Goal: Task Accomplishment & Management: Manage account settings

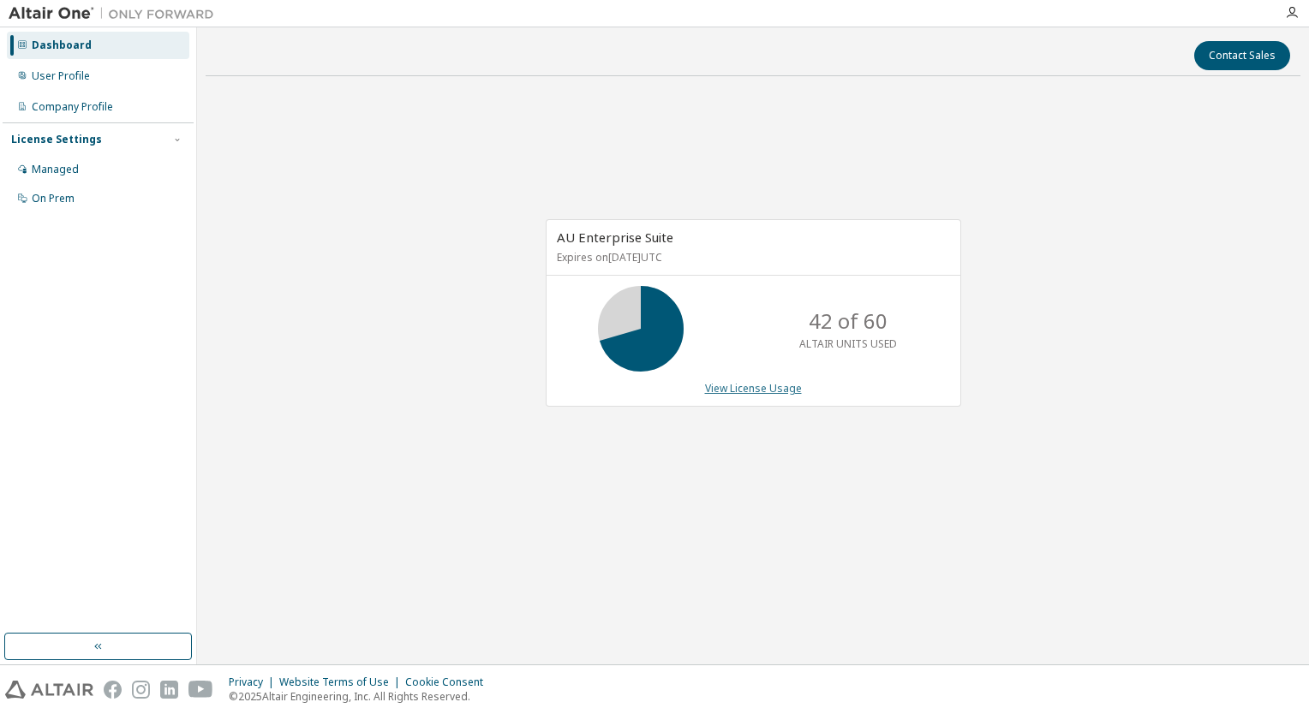
click at [729, 390] on link "View License Usage" at bounding box center [753, 388] width 97 height 15
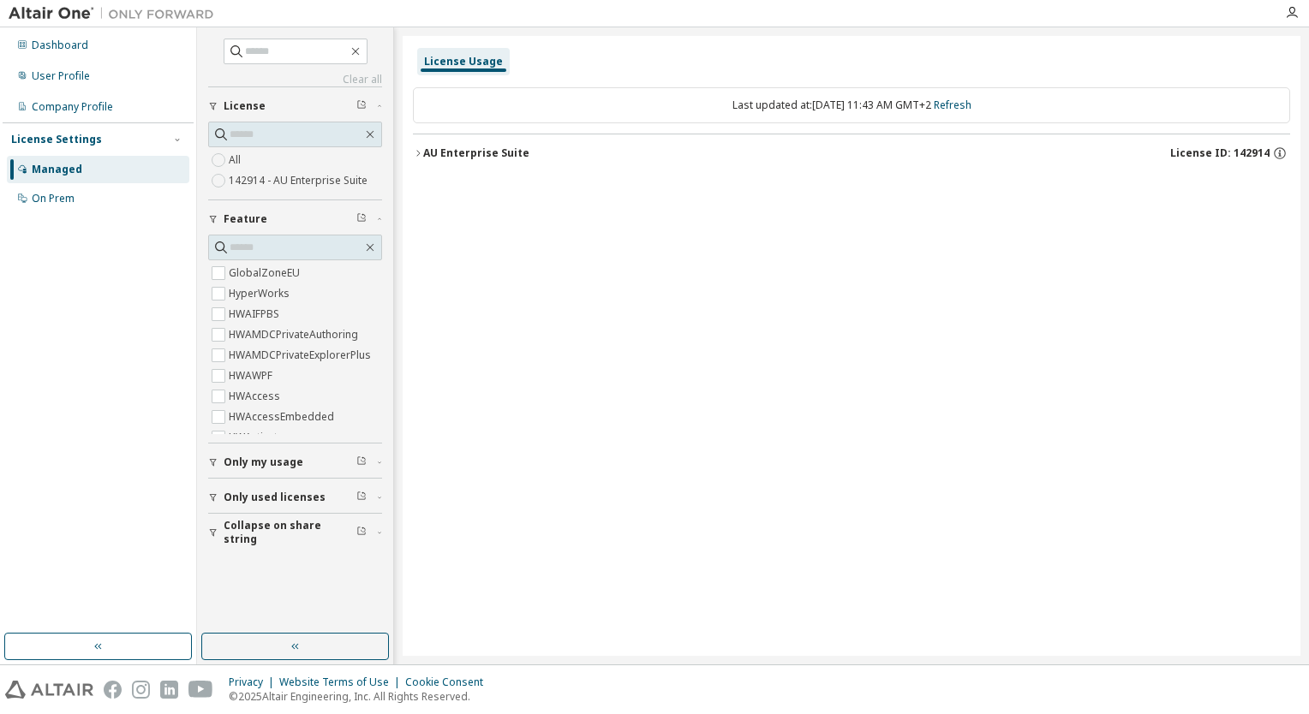
click at [426, 159] on div "AU Enterprise Suite" at bounding box center [476, 153] width 106 height 14
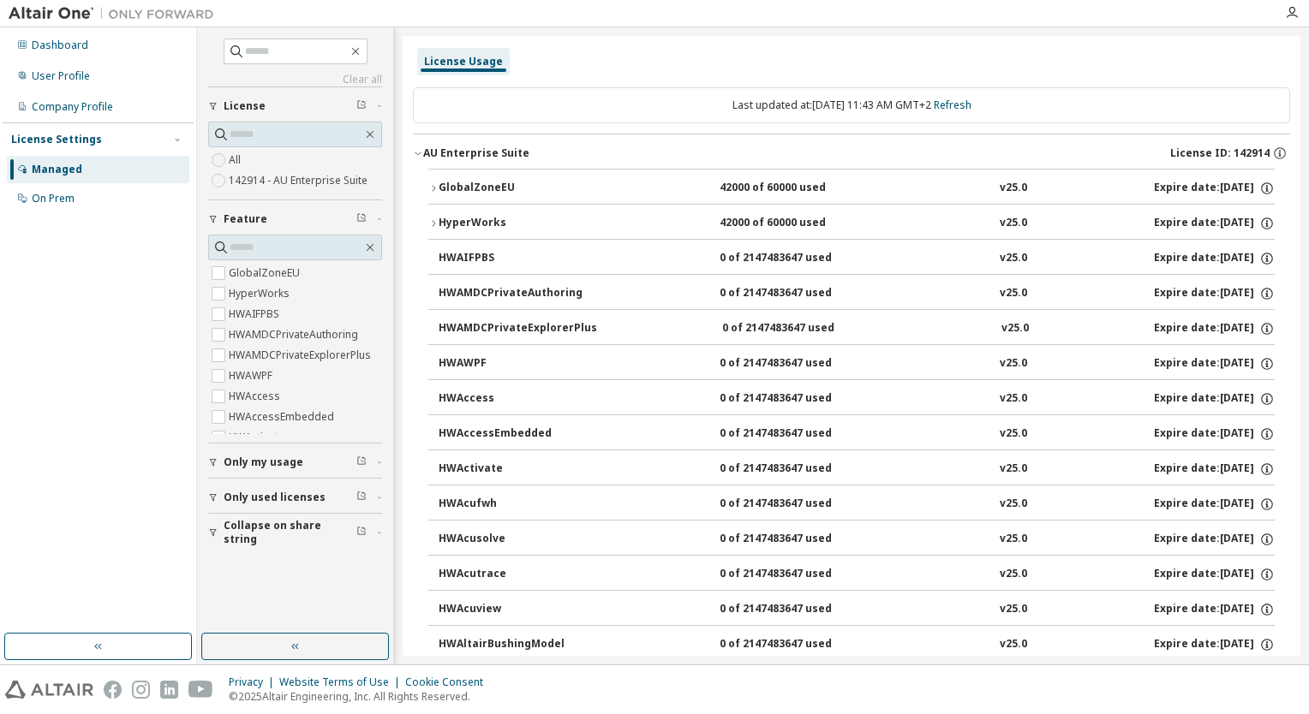
click at [435, 189] on icon "button" at bounding box center [433, 188] width 10 height 10
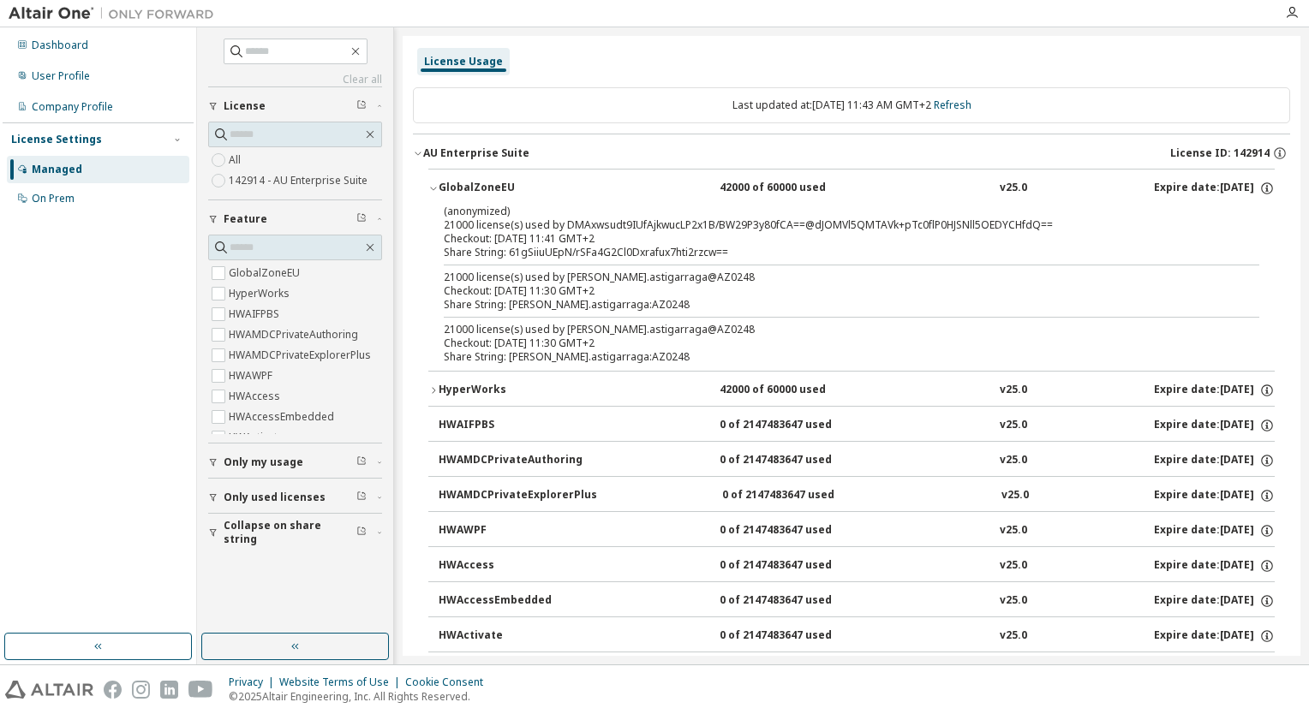
click at [436, 188] on icon "button" at bounding box center [433, 188] width 10 height 10
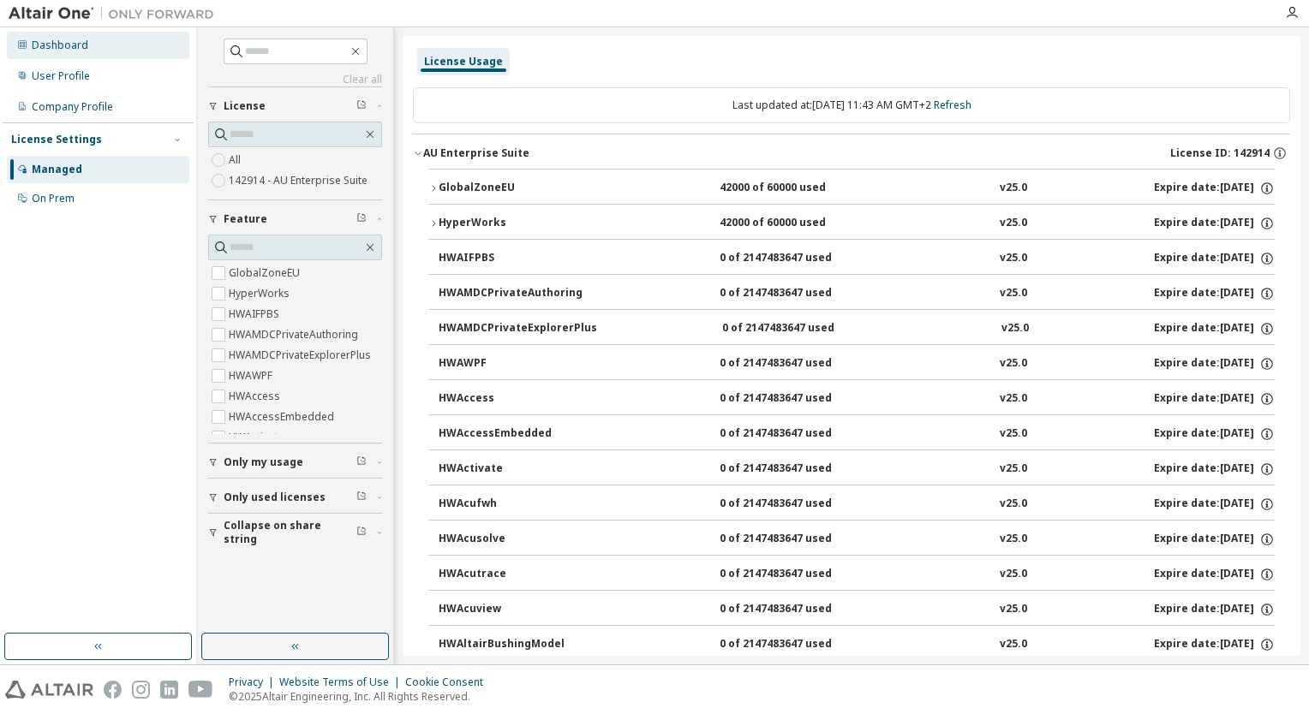
click at [62, 55] on div "Dashboard" at bounding box center [98, 45] width 182 height 27
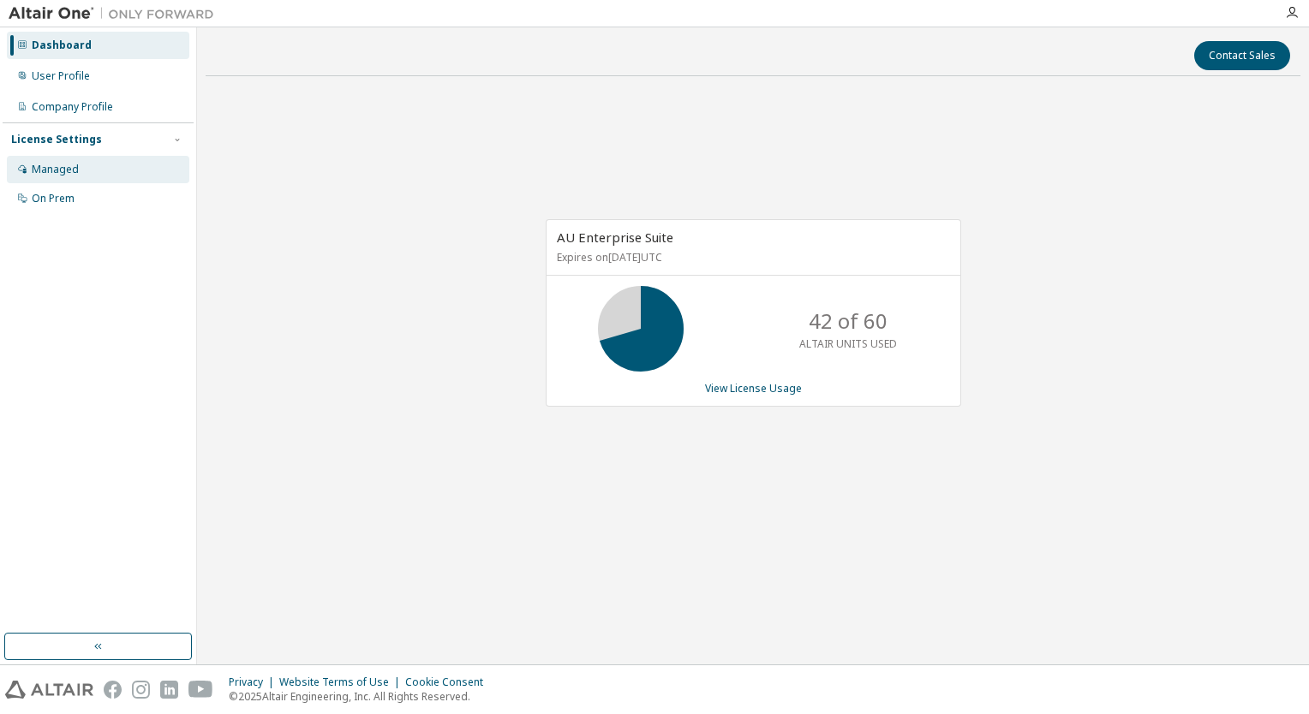
click at [58, 169] on div "Managed" at bounding box center [55, 170] width 47 height 14
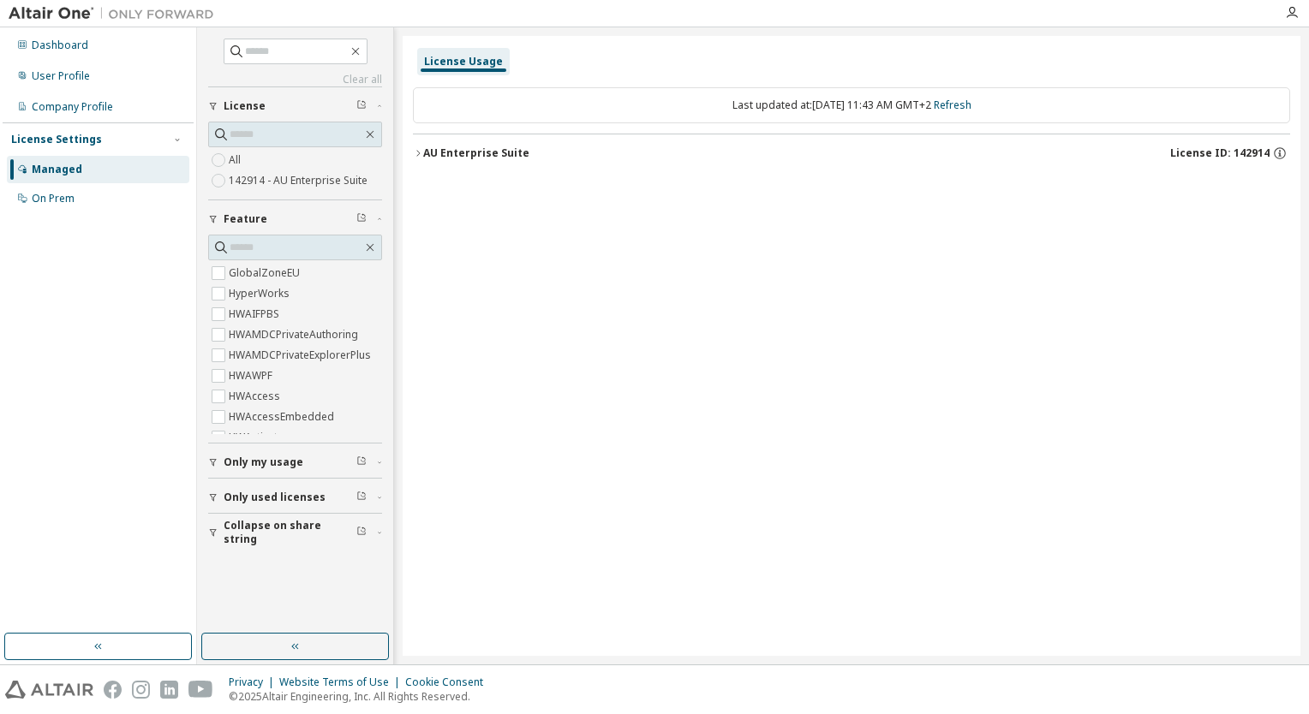
click at [420, 154] on icon "button" at bounding box center [418, 153] width 10 height 10
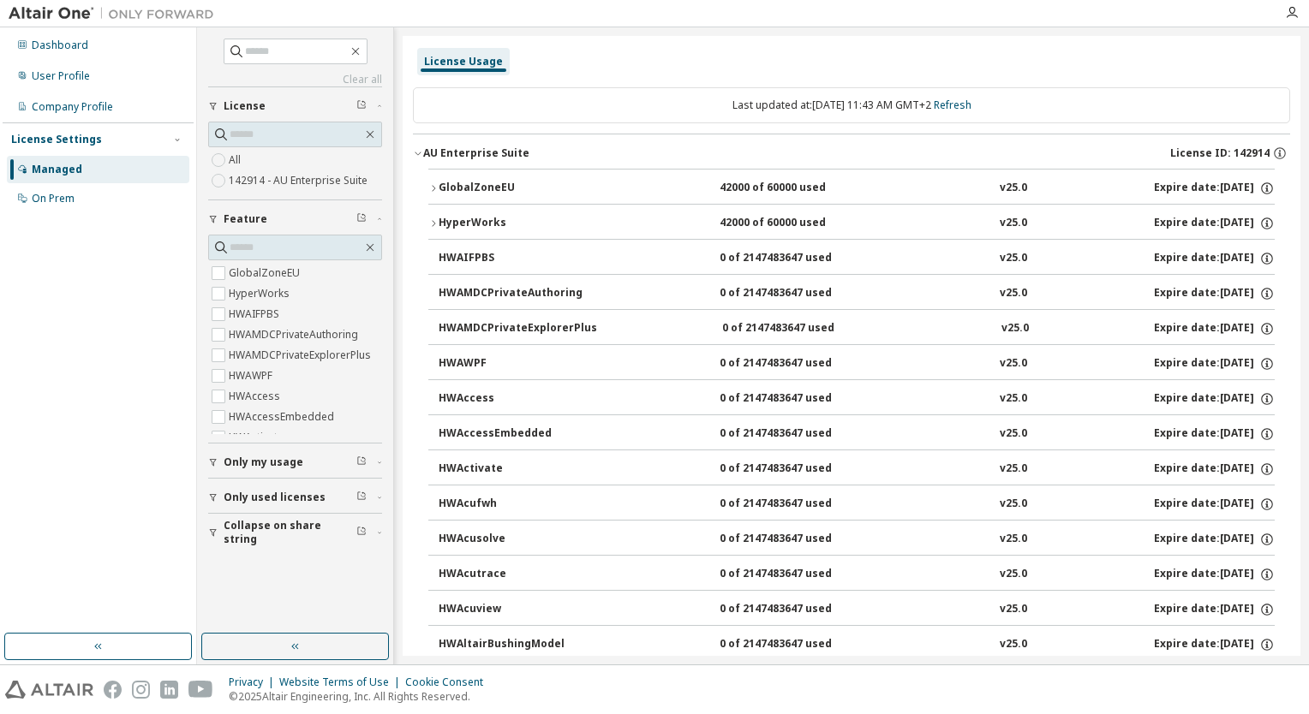
click at [439, 218] on div "HyperWorks" at bounding box center [516, 223] width 154 height 15
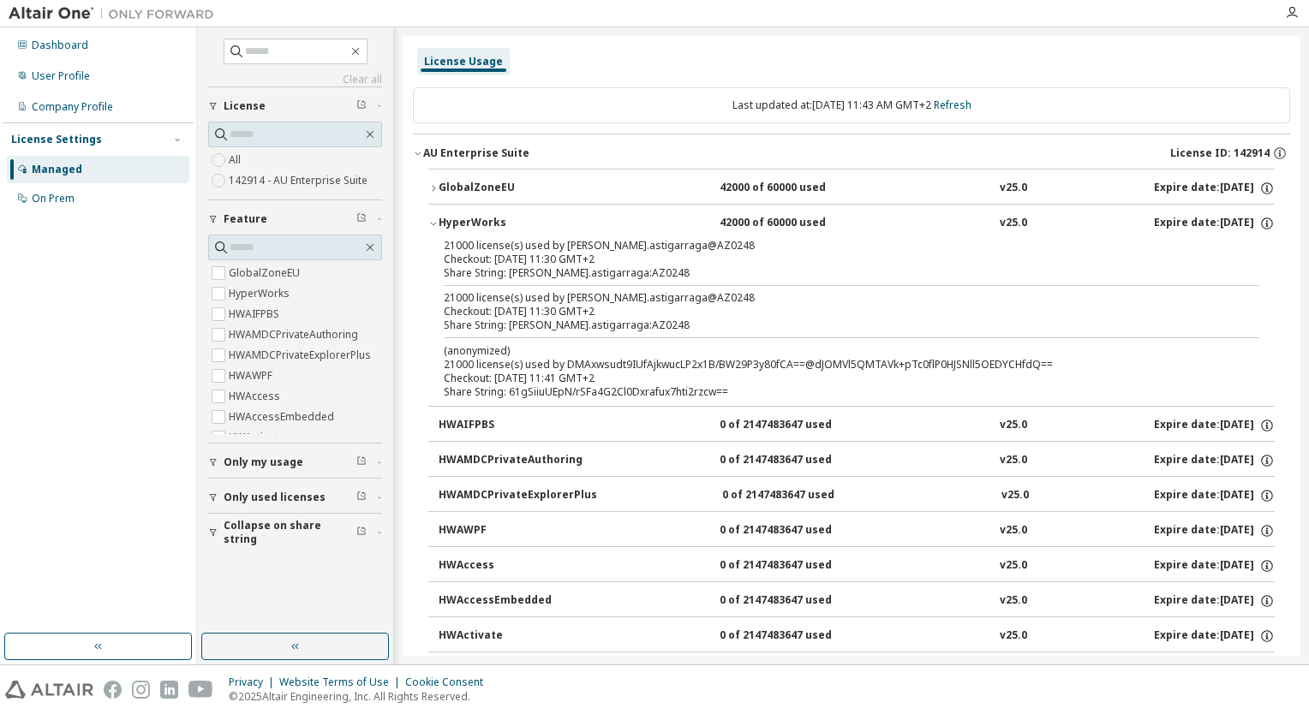
click at [431, 221] on icon "button" at bounding box center [433, 223] width 10 height 10
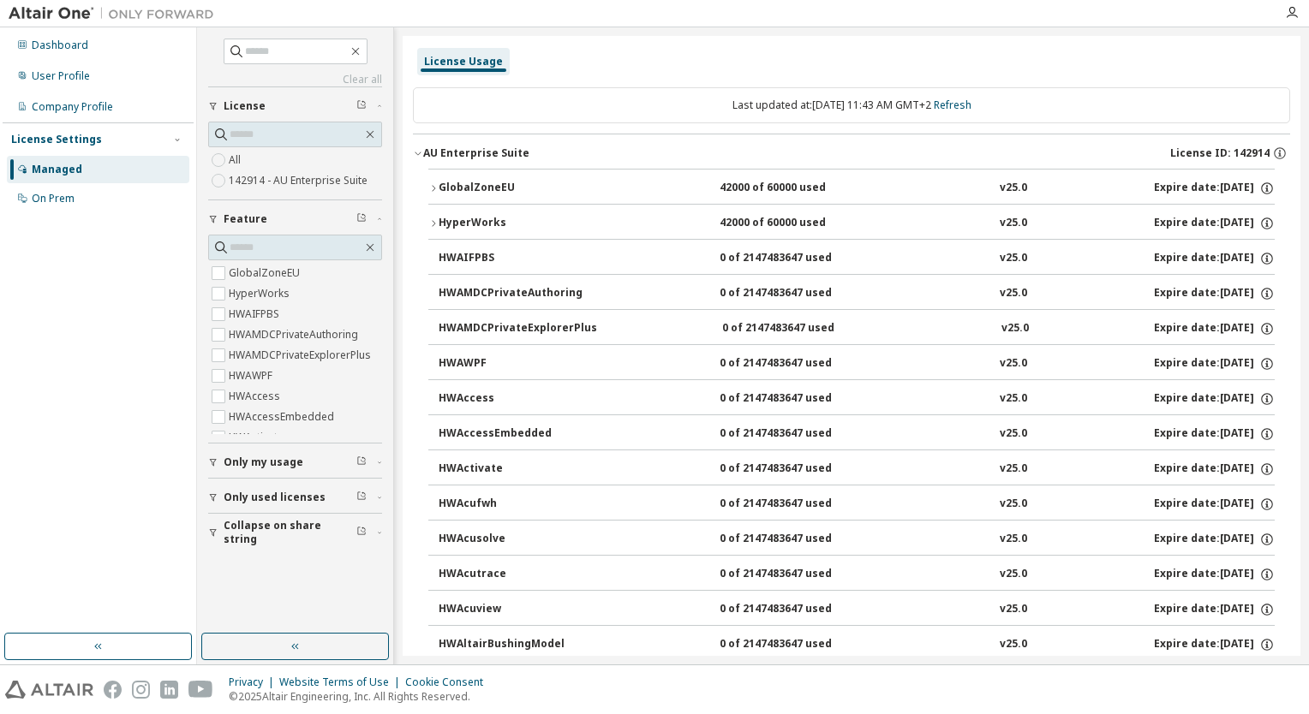
click at [439, 188] on div "GlobalZoneEU" at bounding box center [516, 188] width 154 height 15
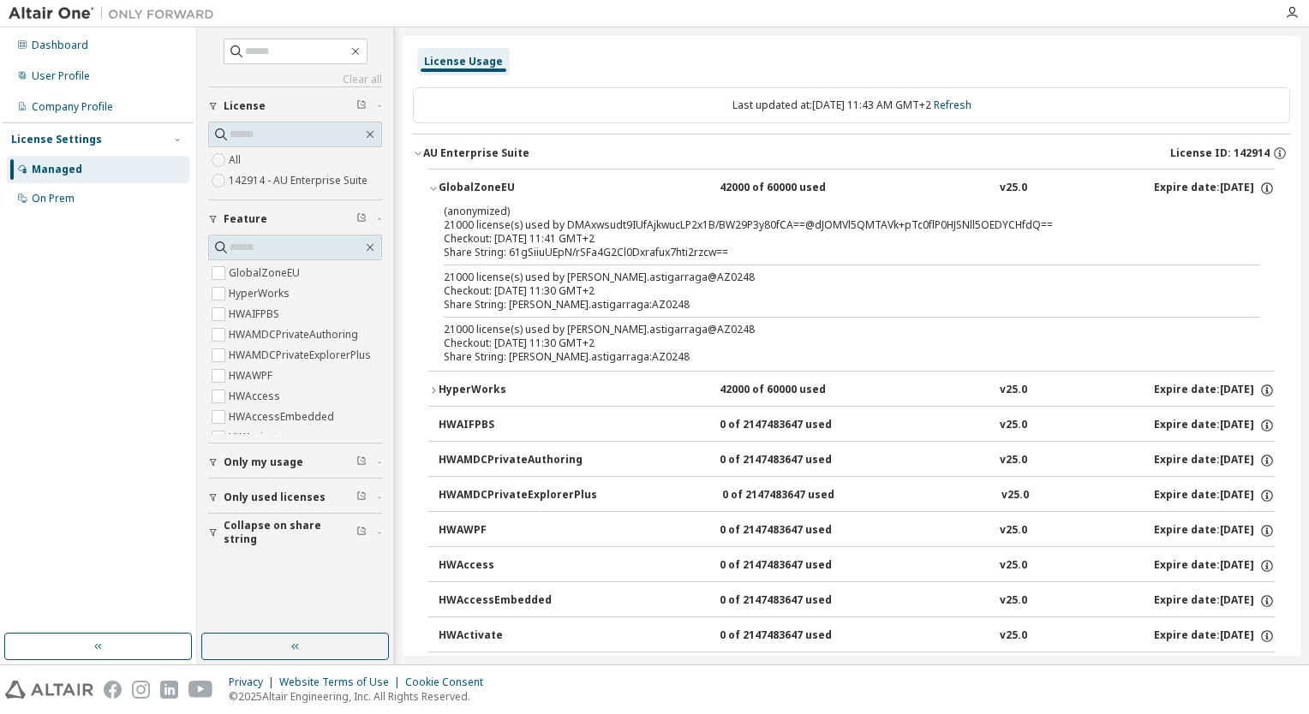
click at [439, 188] on div "GlobalZoneEU" at bounding box center [516, 188] width 154 height 15
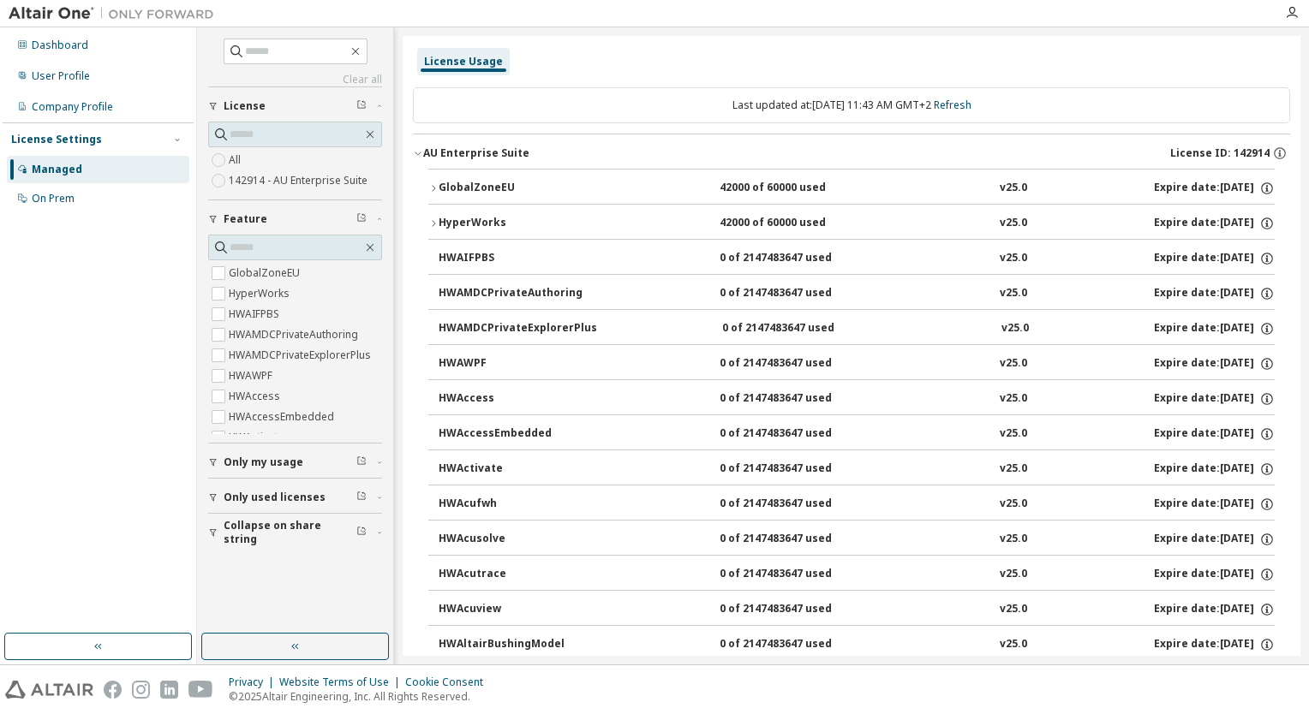
click at [439, 223] on div "HyperWorks" at bounding box center [516, 223] width 154 height 15
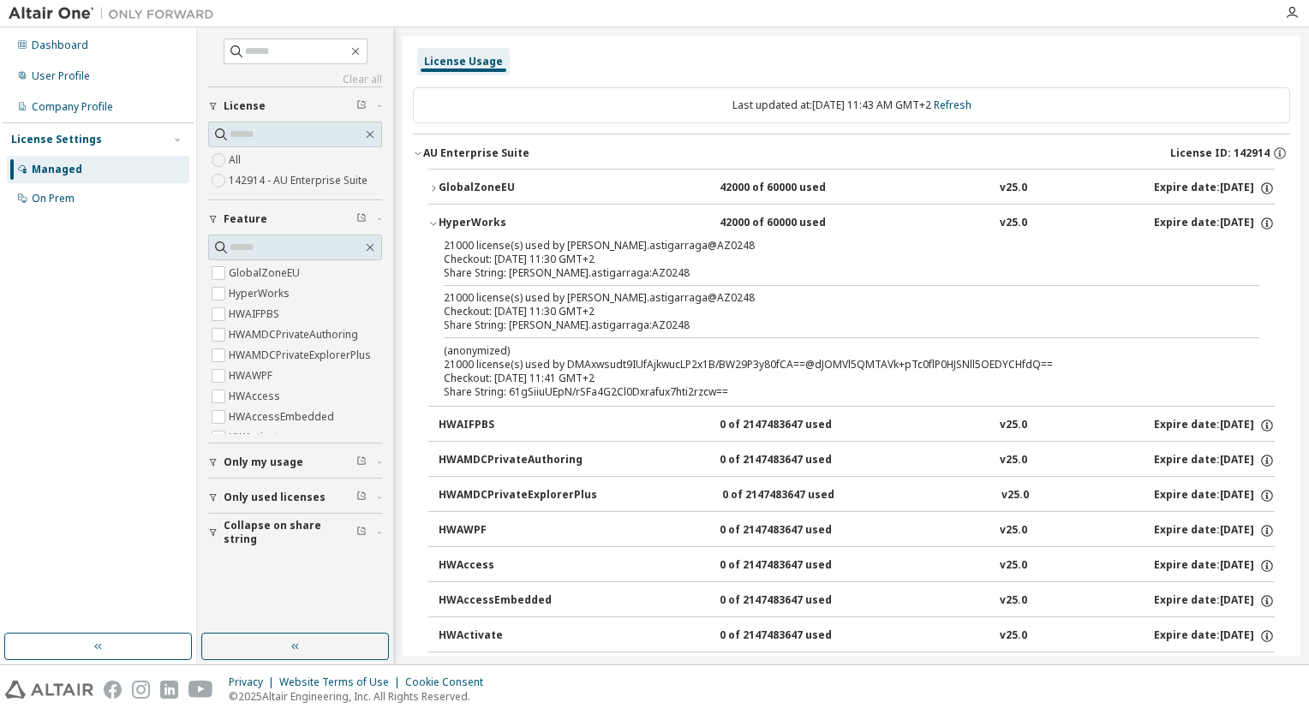
click at [439, 223] on div "HyperWorks" at bounding box center [516, 223] width 154 height 15
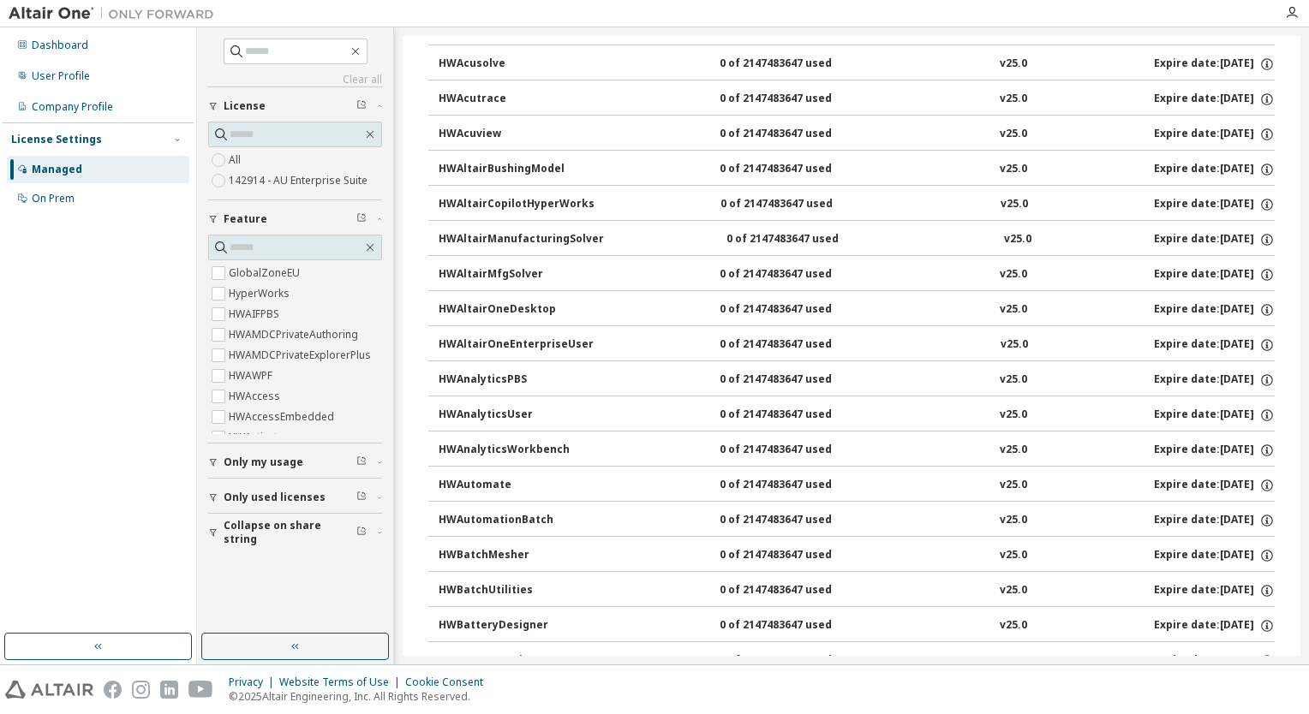
scroll to position [514, 0]
